Goal: Information Seeking & Learning: Learn about a topic

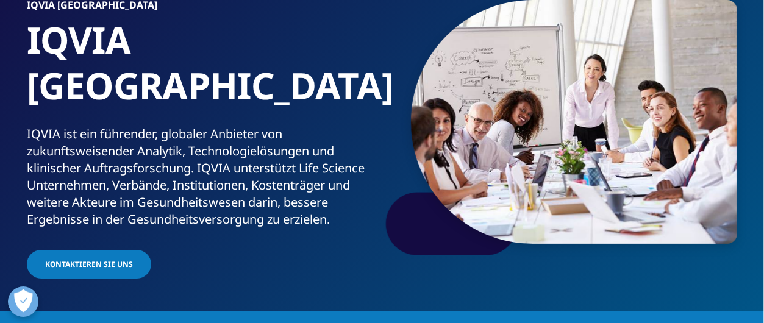
scroll to position [113, 0]
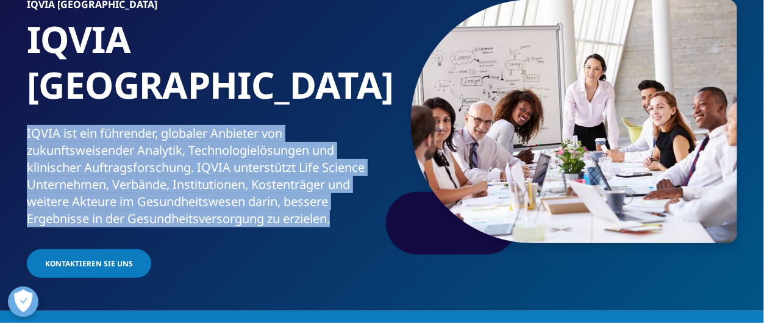
drag, startPoint x: 27, startPoint y: 87, endPoint x: 337, endPoint y: 178, distance: 322.3
click at [337, 178] on div "IQVIA ist ein führender, globaler Anbieter von zukunftsweisender Analytik, Tech…" at bounding box center [202, 176] width 351 height 102
copy div "IQVIA ist ein führender, globaler Anbieter von zukunftsweisender Analytik, Tech…"
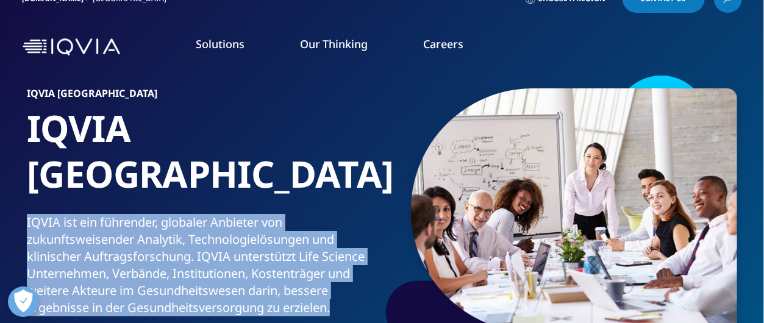
scroll to position [34, 0]
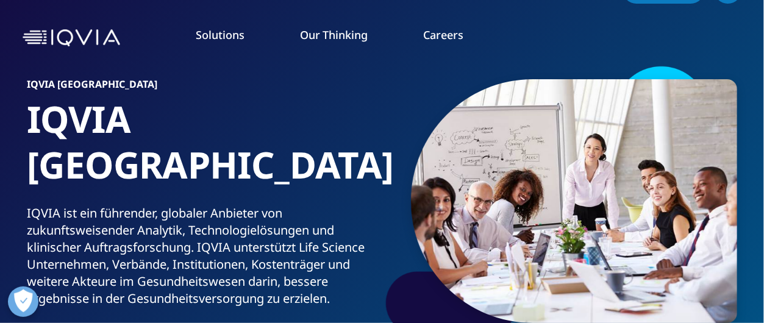
drag, startPoint x: 518, startPoint y: 250, endPoint x: 522, endPoint y: 268, distance: 18.1
click at [522, 268] on p "Mit unseren Lösungen für Healthcare Provider und Payer unterstützt IQVIA Kranke…" at bounding box center [600, 243] width 292 height 78
copy p "um eine bessere Patientenversorgung zu ermöglichen."
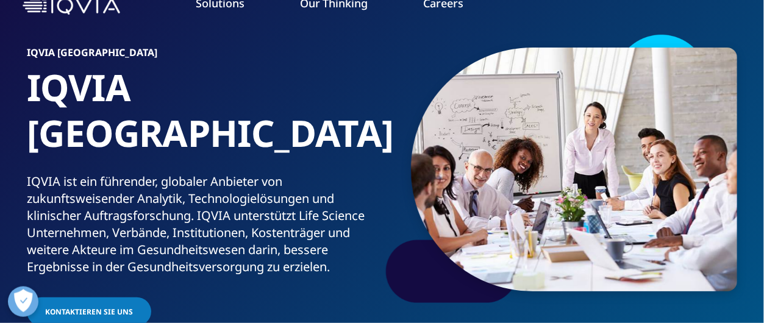
scroll to position [67, 0]
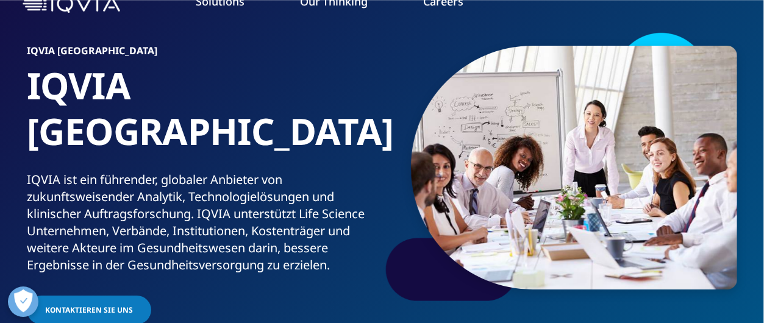
click at [59, 142] on link "Infografiken" at bounding box center [94, 136] width 165 height 13
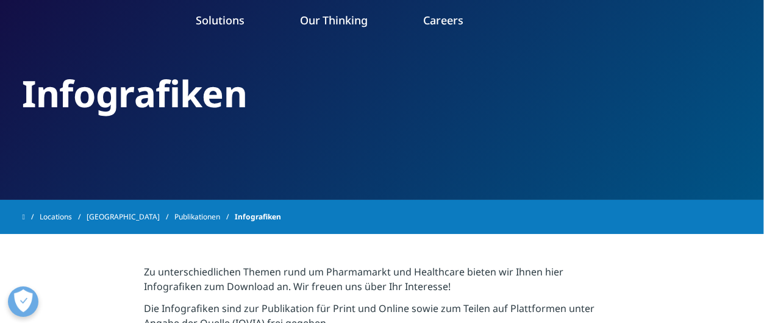
scroll to position [54, 0]
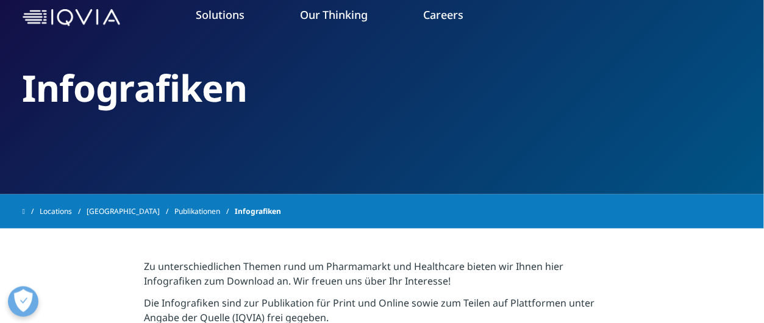
click at [206, 115] on link "[MEDICAL_DATA]" at bounding box center [260, 116] width 165 height 13
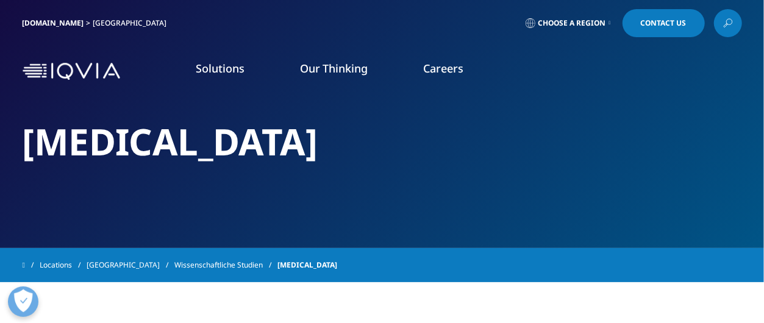
click at [241, 183] on link "WEITERE INFORMATIONEN" at bounding box center [294, 183] width 176 height 10
